Goal: Task Accomplishment & Management: Manage account settings

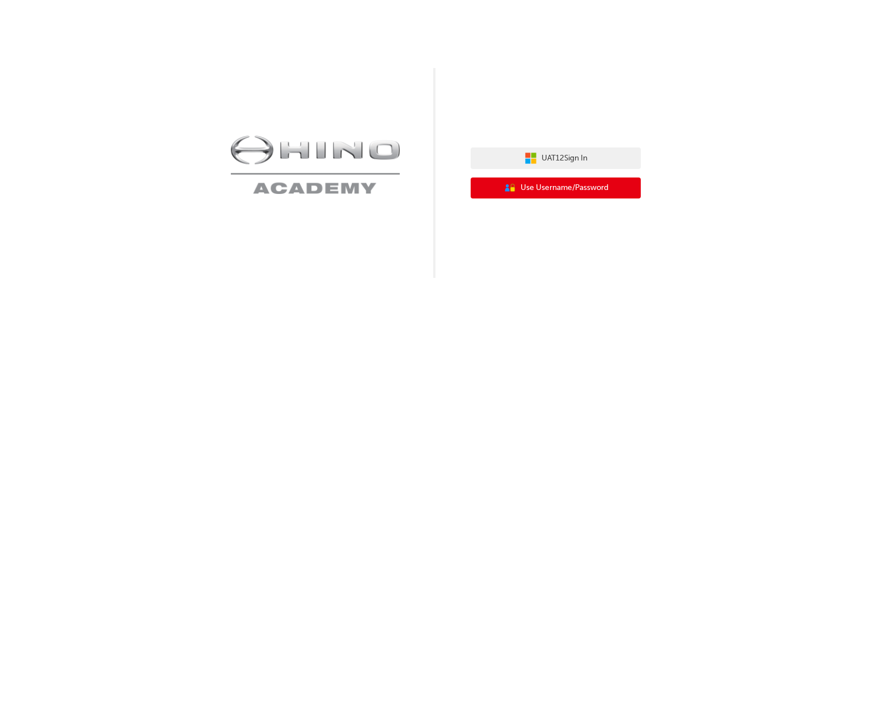
click at [561, 183] on span "Use Username/Password" at bounding box center [565, 187] width 88 height 13
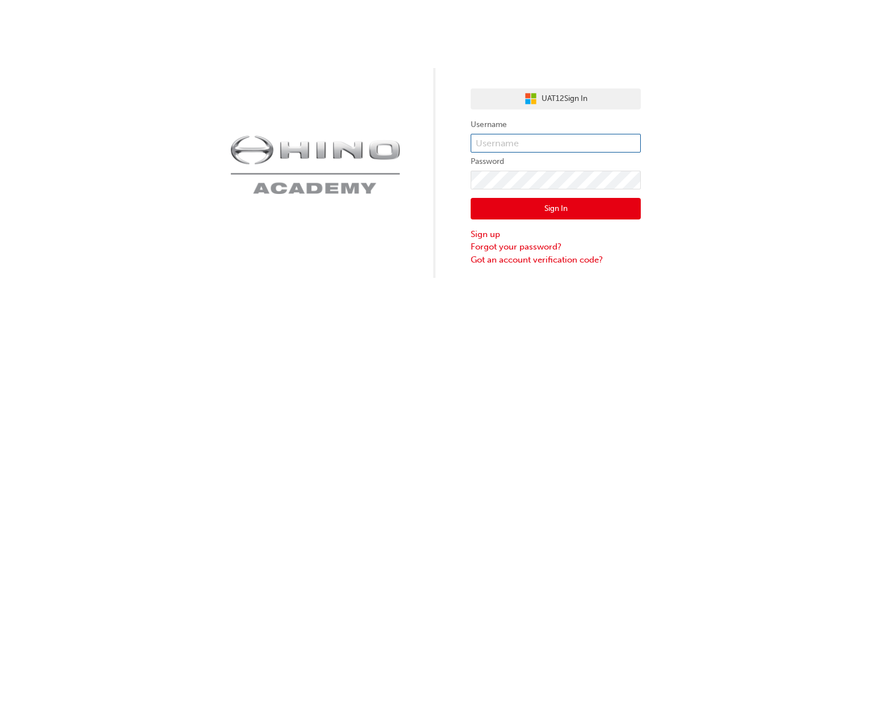
click at [561, 140] on input "text" at bounding box center [556, 143] width 170 height 19
type input "kandika"
click button "Sign In" at bounding box center [556, 209] width 170 height 22
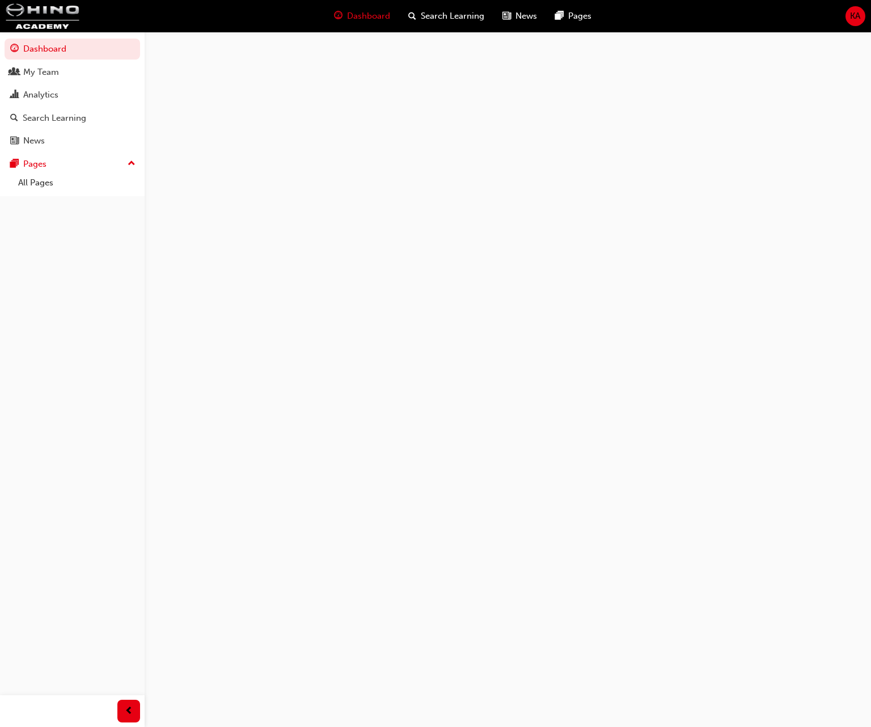
click at [858, 10] on span "KA" at bounding box center [855, 16] width 10 height 13
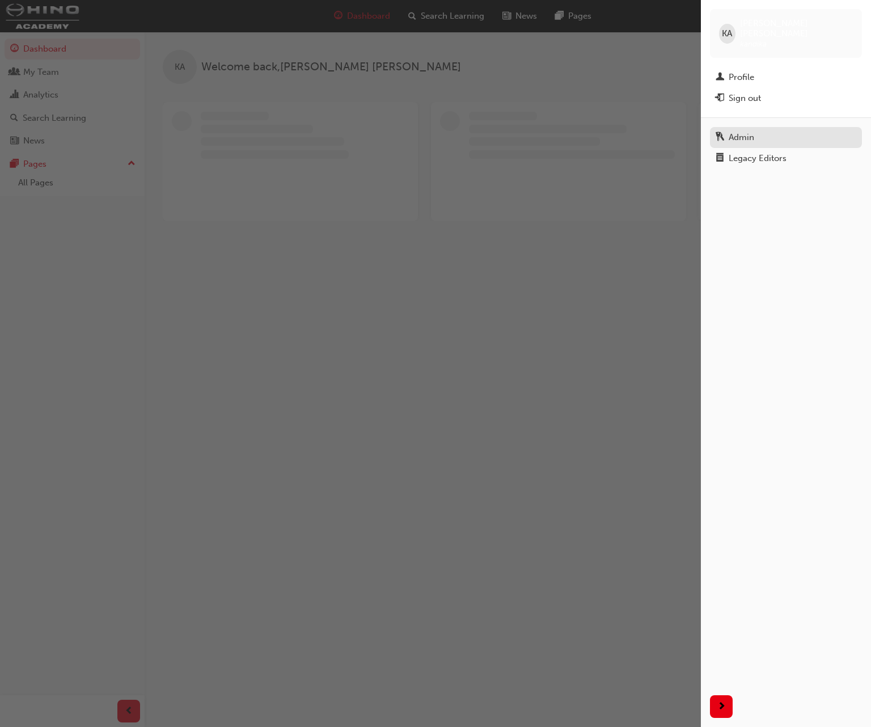
click at [732, 131] on div "Admin" at bounding box center [742, 137] width 26 height 13
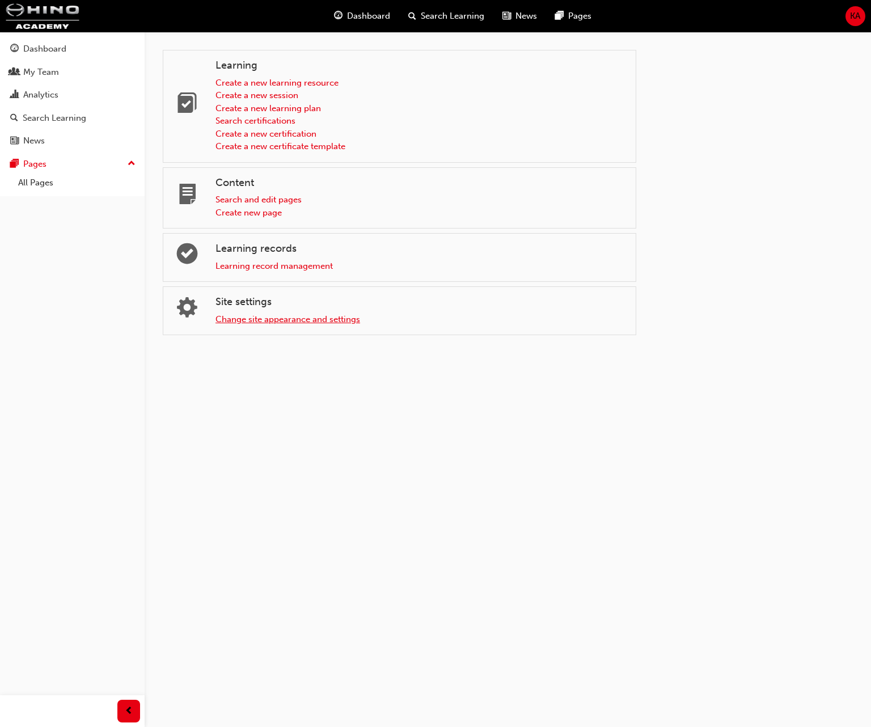
click at [242, 315] on link "Change site appearance and settings" at bounding box center [287, 319] width 145 height 10
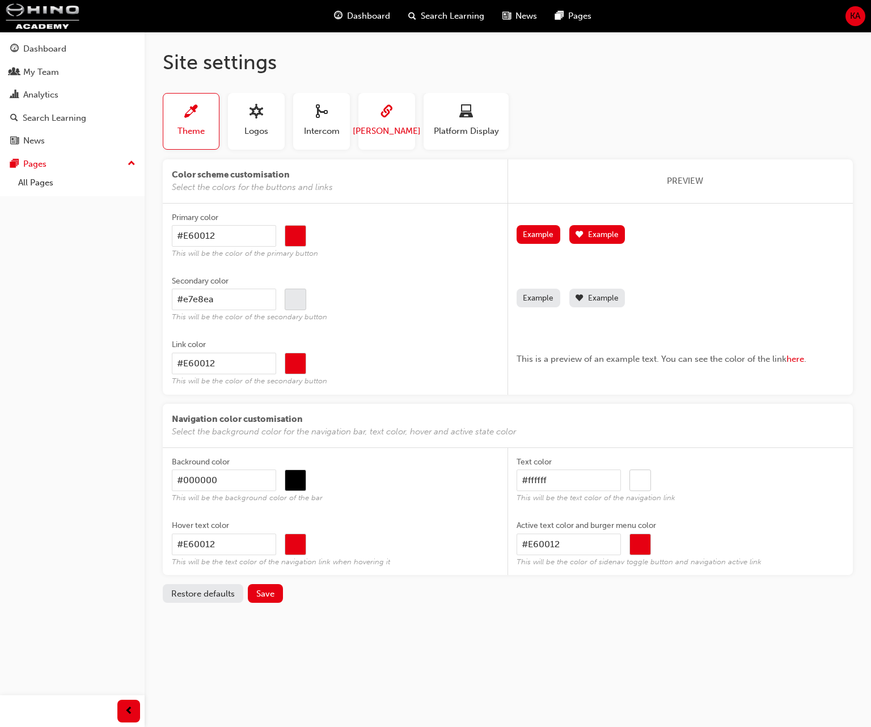
click at [389, 132] on span "[PERSON_NAME]" at bounding box center [387, 131] width 68 height 13
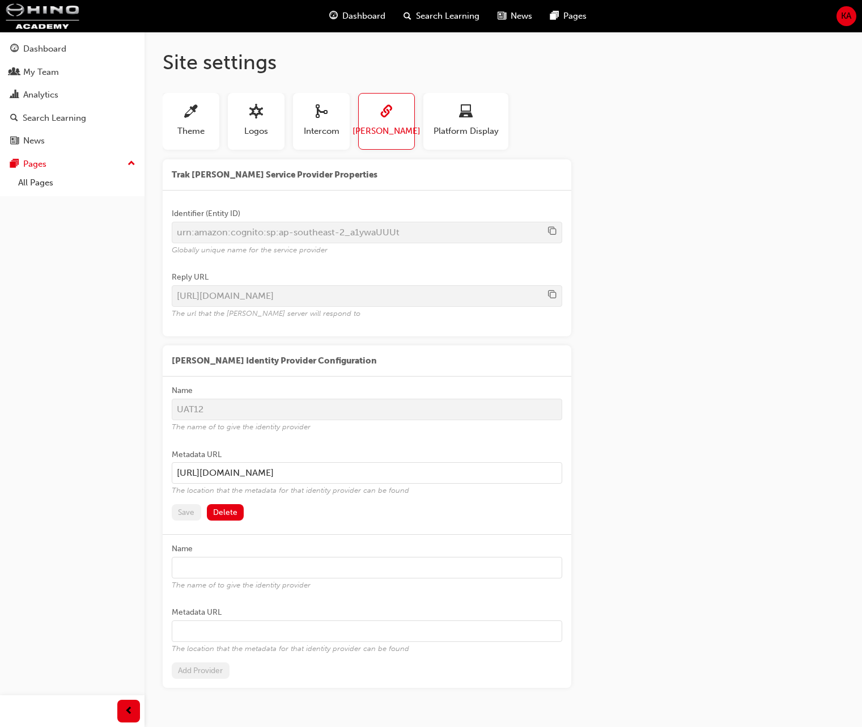
drag, startPoint x: 474, startPoint y: 472, endPoint x: 79, endPoint y: 468, distance: 394.7
click at [79, 464] on div "Dashboard My Team Analytics Search Learning News Pages Pages All Pages Site set…" at bounding box center [431, 381] width 862 height 762
click at [849, 10] on span "KA" at bounding box center [846, 16] width 10 height 13
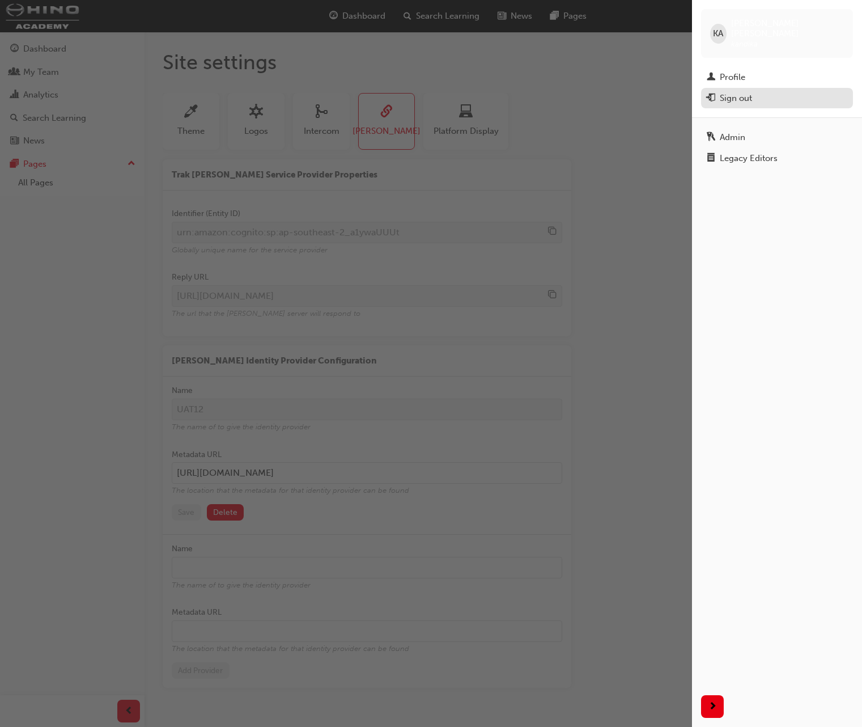
click at [747, 92] on div "Sign out" at bounding box center [736, 98] width 32 height 13
